Goal: Information Seeking & Learning: Learn about a topic

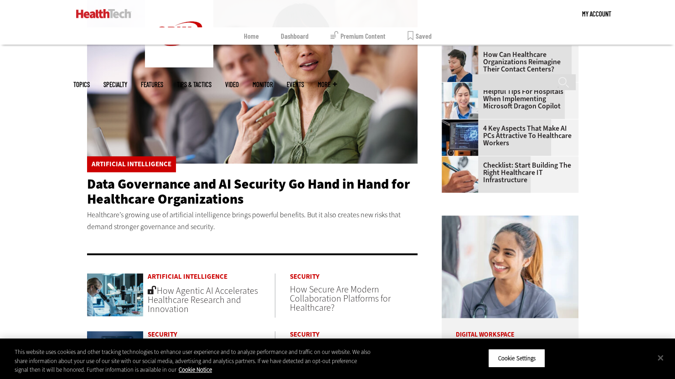
scroll to position [182, 0]
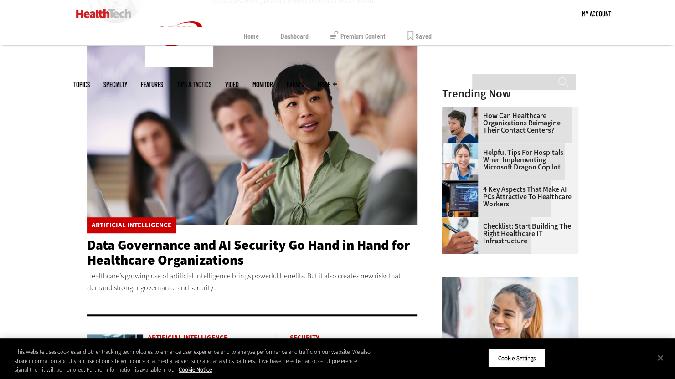
scroll to position [274, 0]
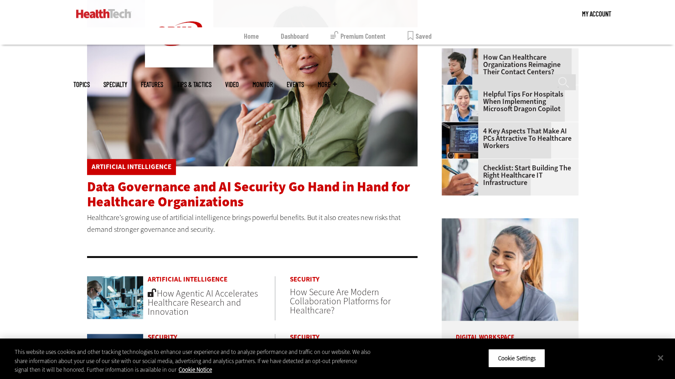
click at [175, 196] on span "Data Governance and AI Security Go Hand in Hand for Healthcare Organizations" at bounding box center [248, 194] width 323 height 33
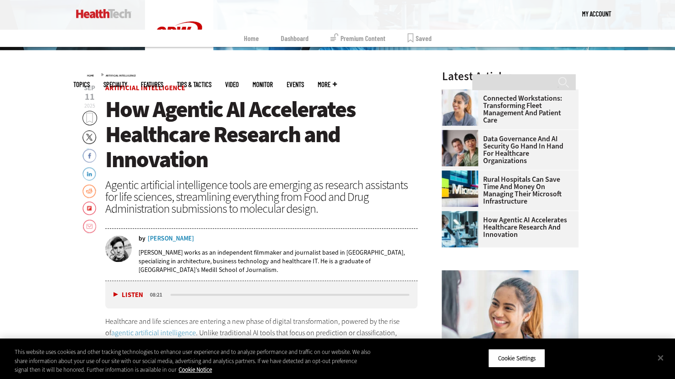
scroll to position [274, 0]
